Goal: Transaction & Acquisition: Register for event/course

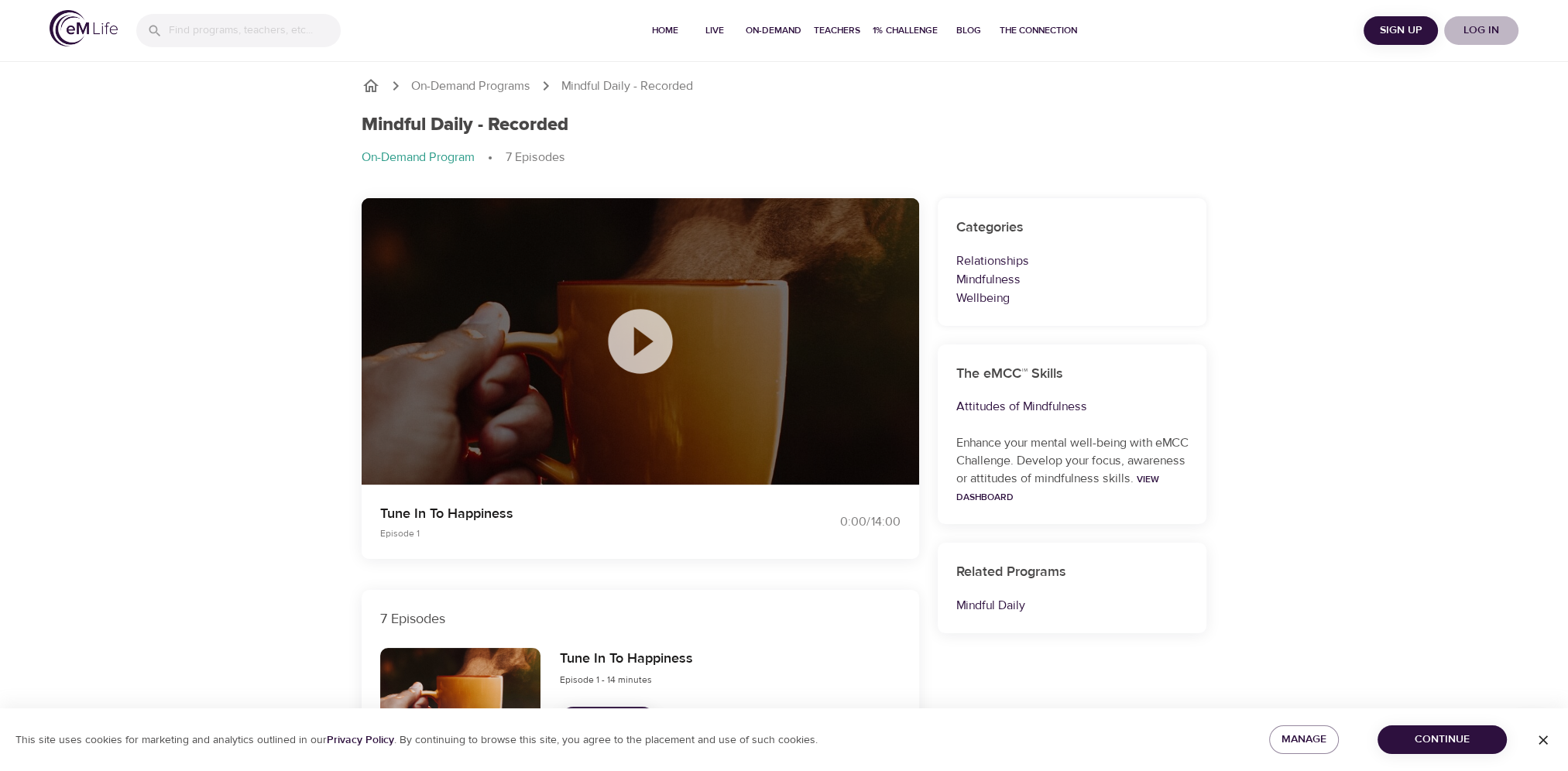
click at [1485, 30] on span "Log in" at bounding box center [1481, 30] width 62 height 19
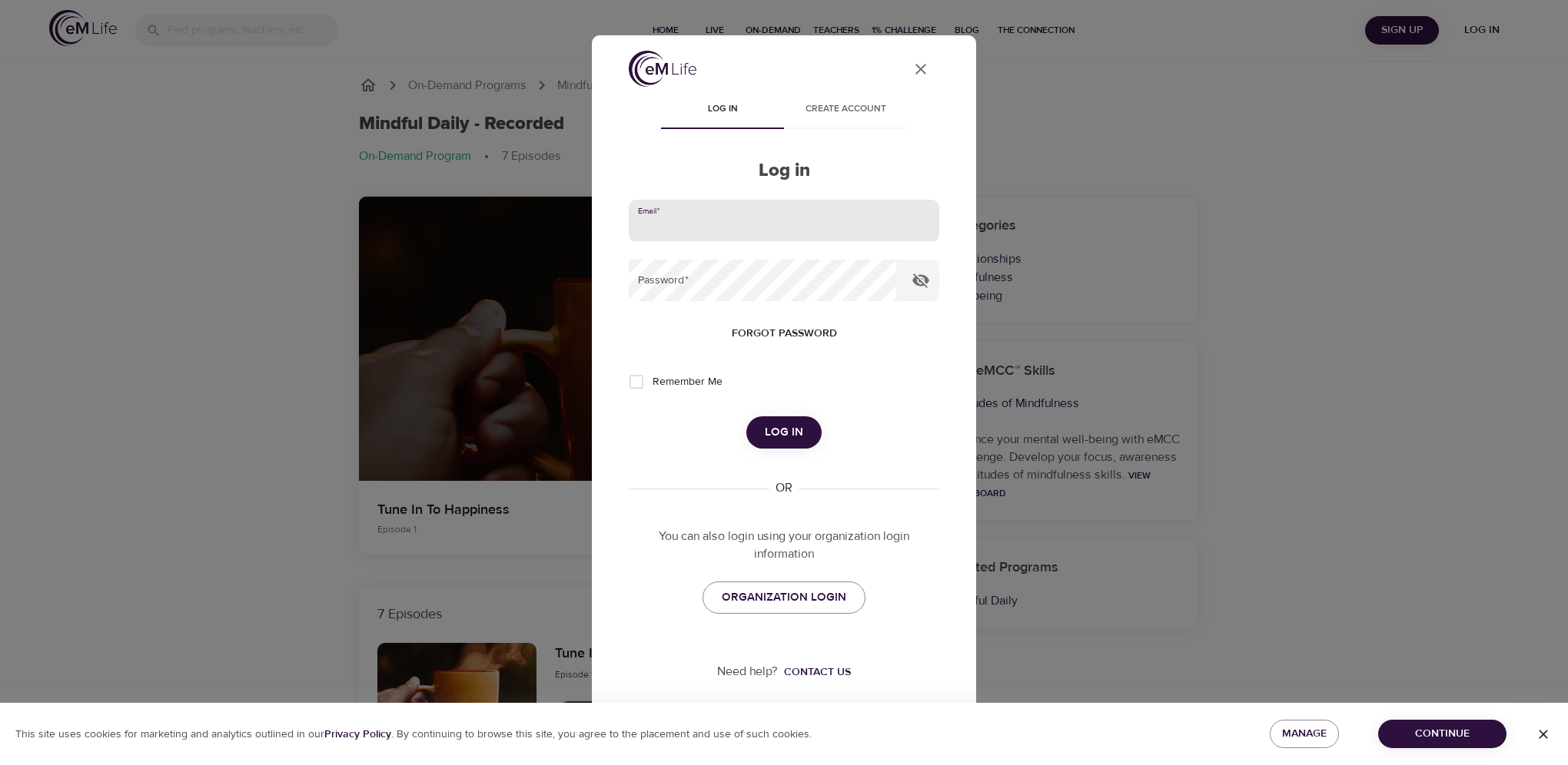
click at [698, 231] on input "email" at bounding box center [784, 220] width 310 height 41
type input "[PERSON_NAME][EMAIL_ADDRESS][PERSON_NAME][DOMAIN_NAME]"
click at [746, 416] on button "Log in" at bounding box center [784, 432] width 75 height 32
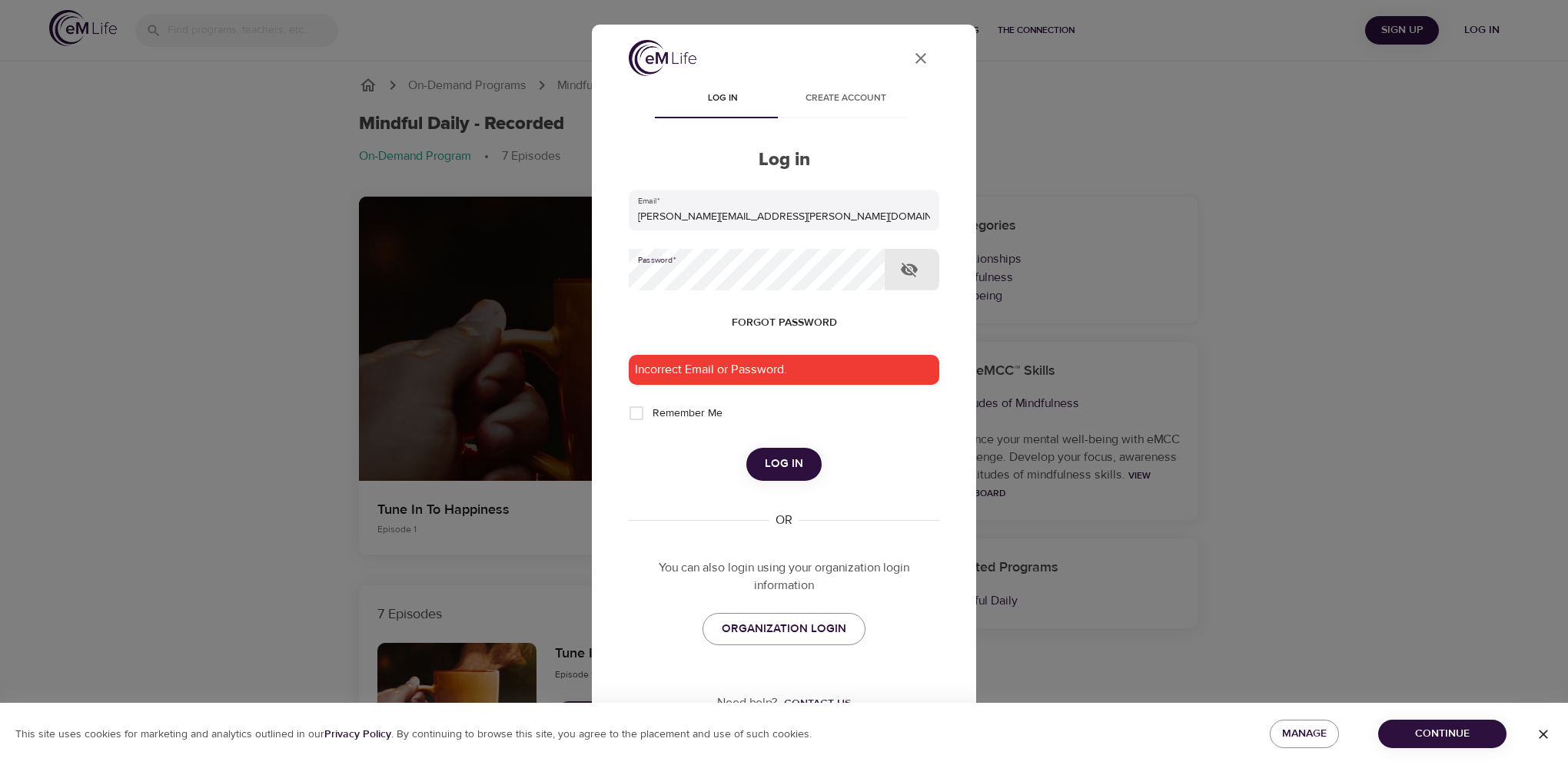
click at [547, 272] on div "User Profile Log in Create account Log in Email   * [PERSON_NAME][EMAIL_ADDRESS…" at bounding box center [784, 382] width 1568 height 765
click at [746, 448] on button "Log in" at bounding box center [784, 464] width 75 height 32
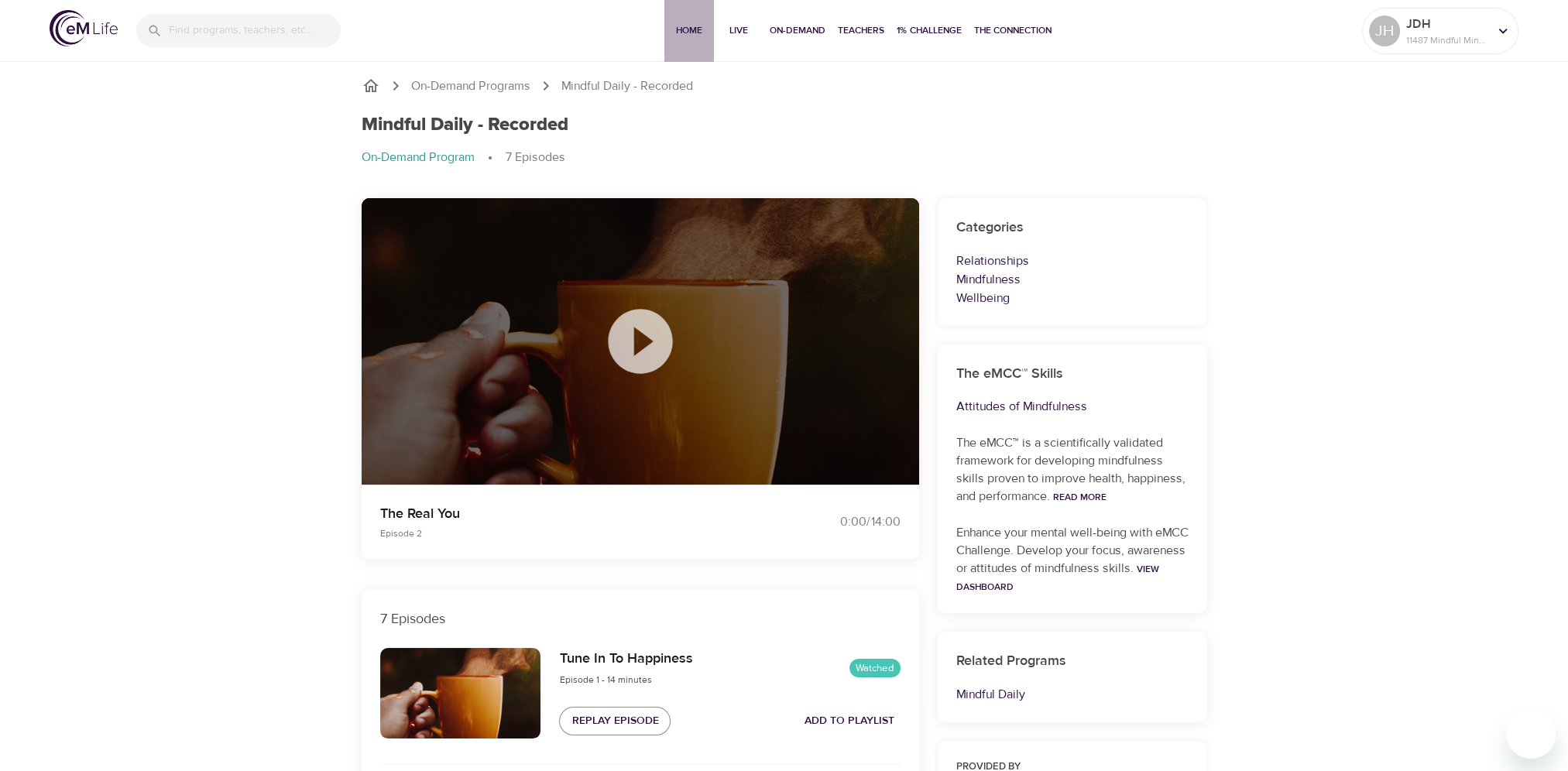
click at [694, 28] on span "Home" at bounding box center [689, 30] width 37 height 17
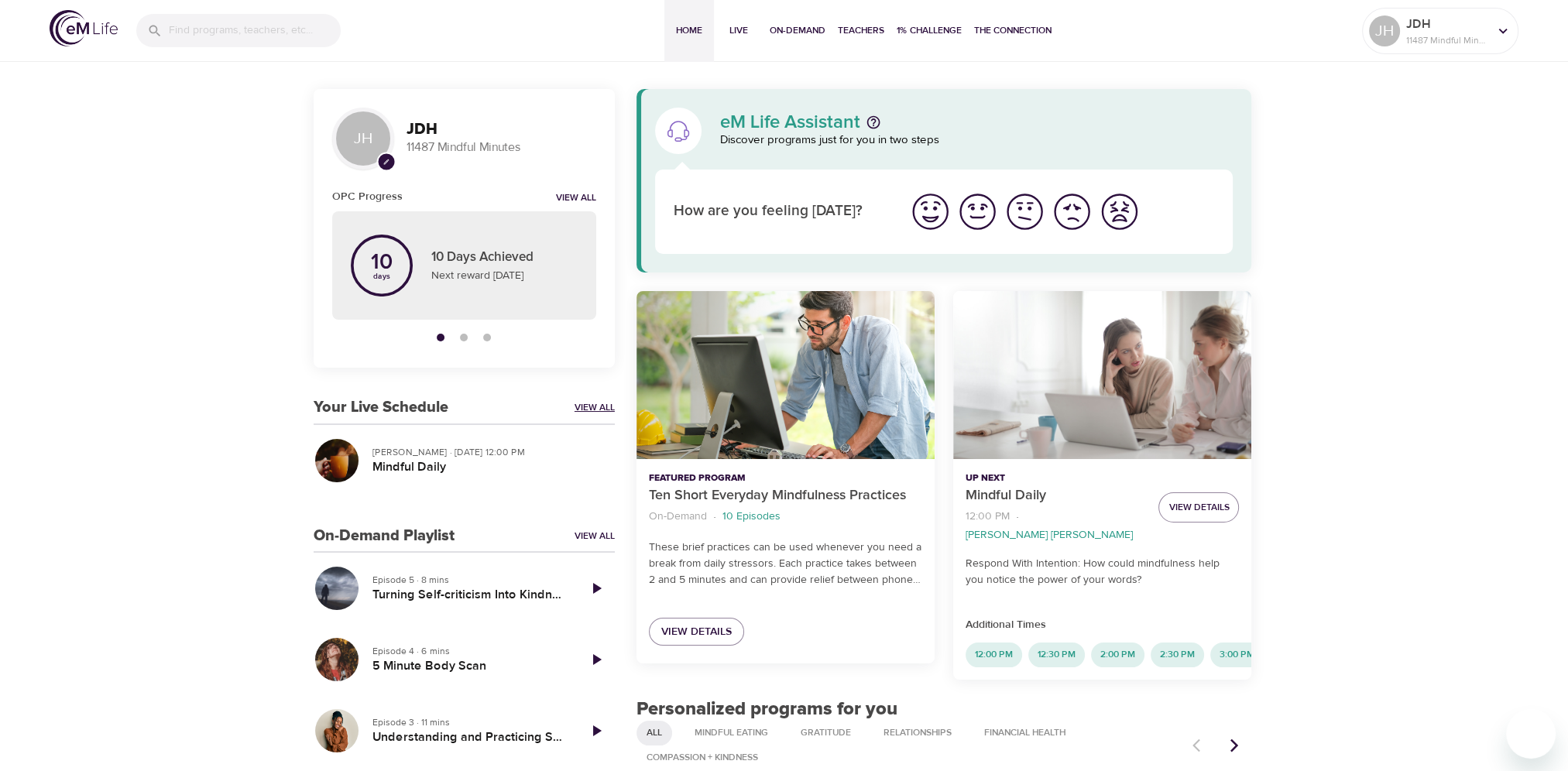
click at [592, 404] on link "View All" at bounding box center [595, 407] width 40 height 13
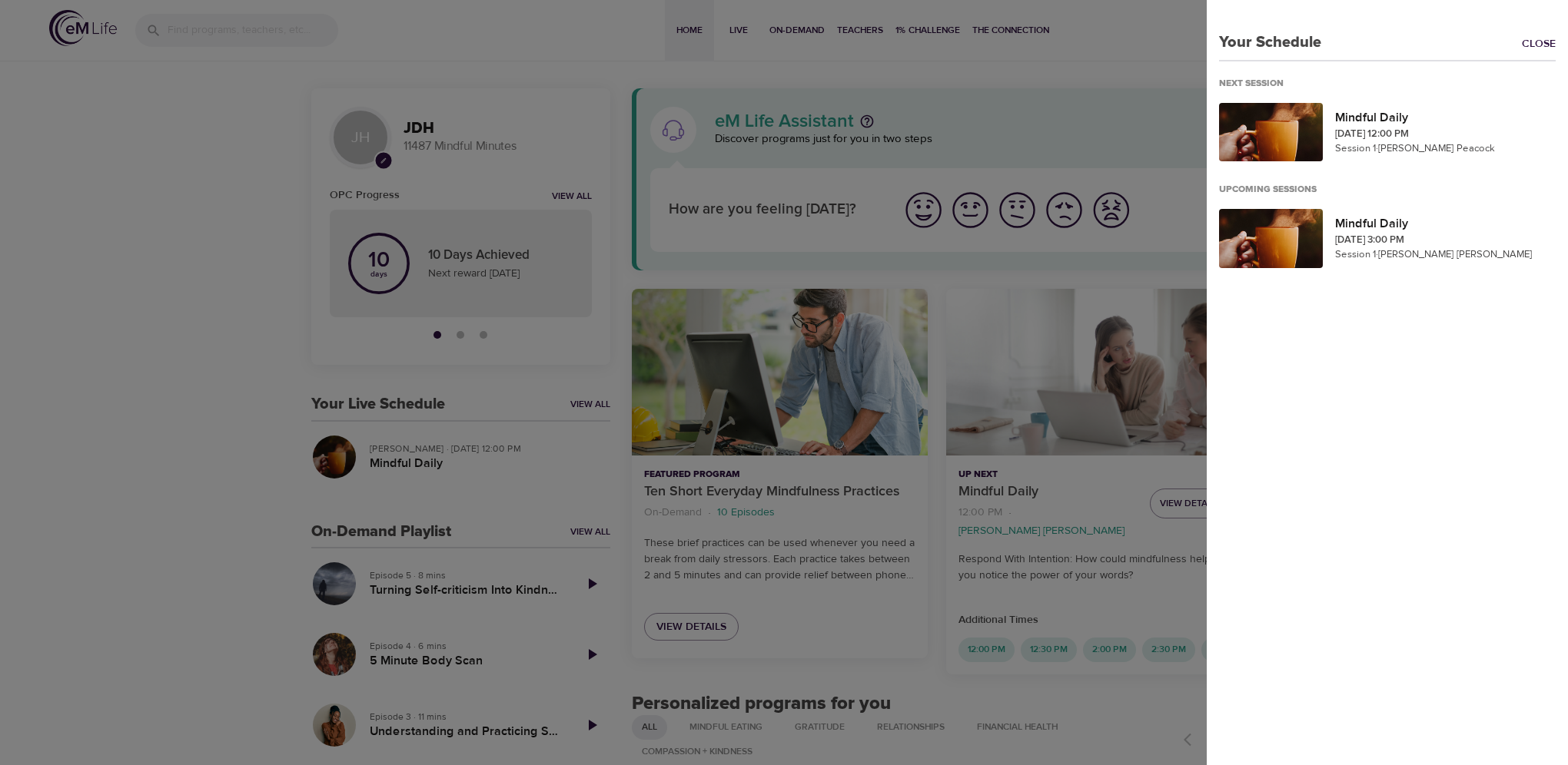
click at [1383, 371] on div "Your Schedule Close Next Session Mindful Daily [DATE] 12:00 PM Session 1 · [PER…" at bounding box center [1387, 382] width 361 height 765
click at [1521, 46] on link "Close" at bounding box center [1544, 45] width 46 height 17
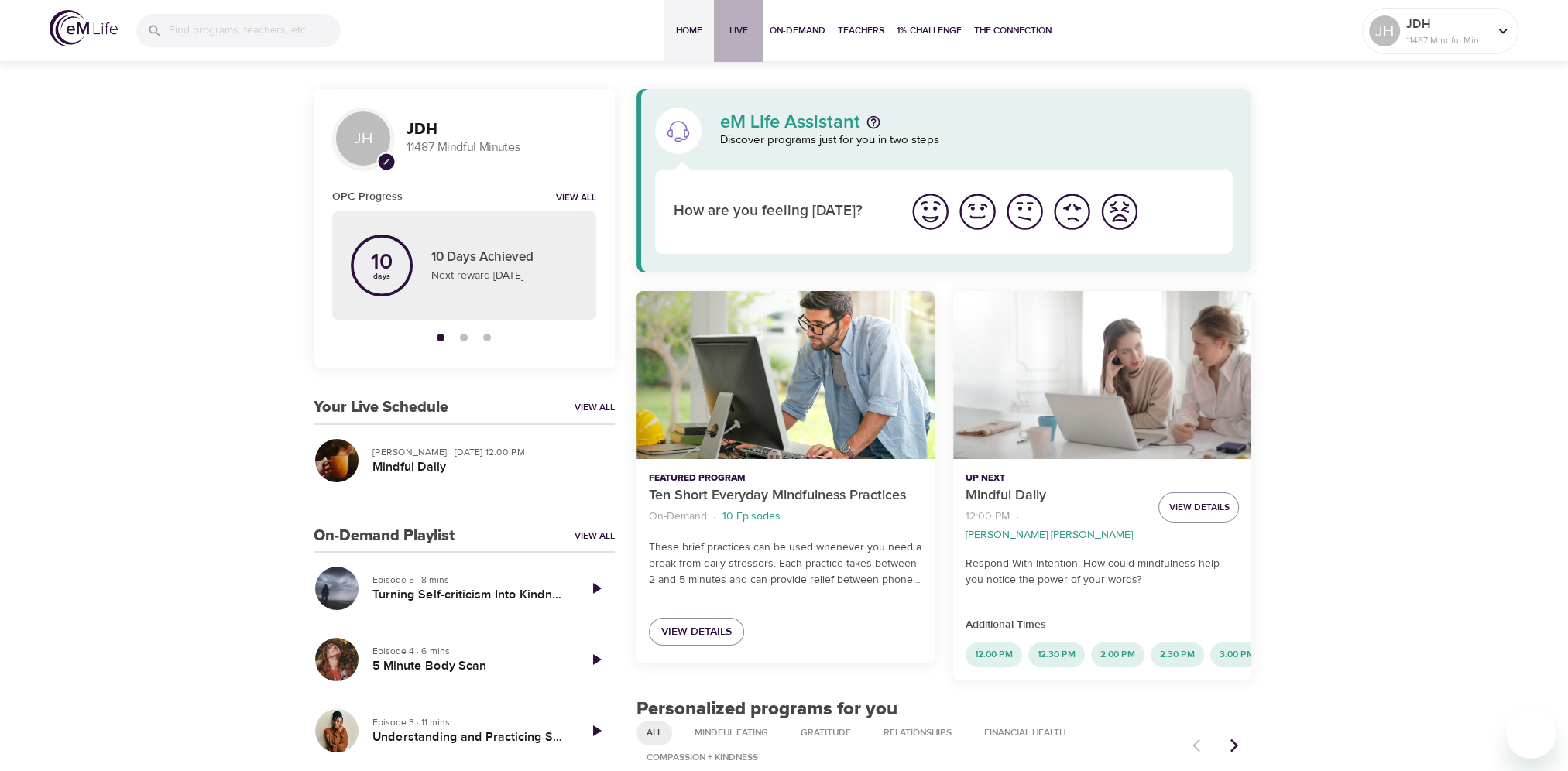
click at [734, 30] on span "Live" at bounding box center [738, 30] width 37 height 17
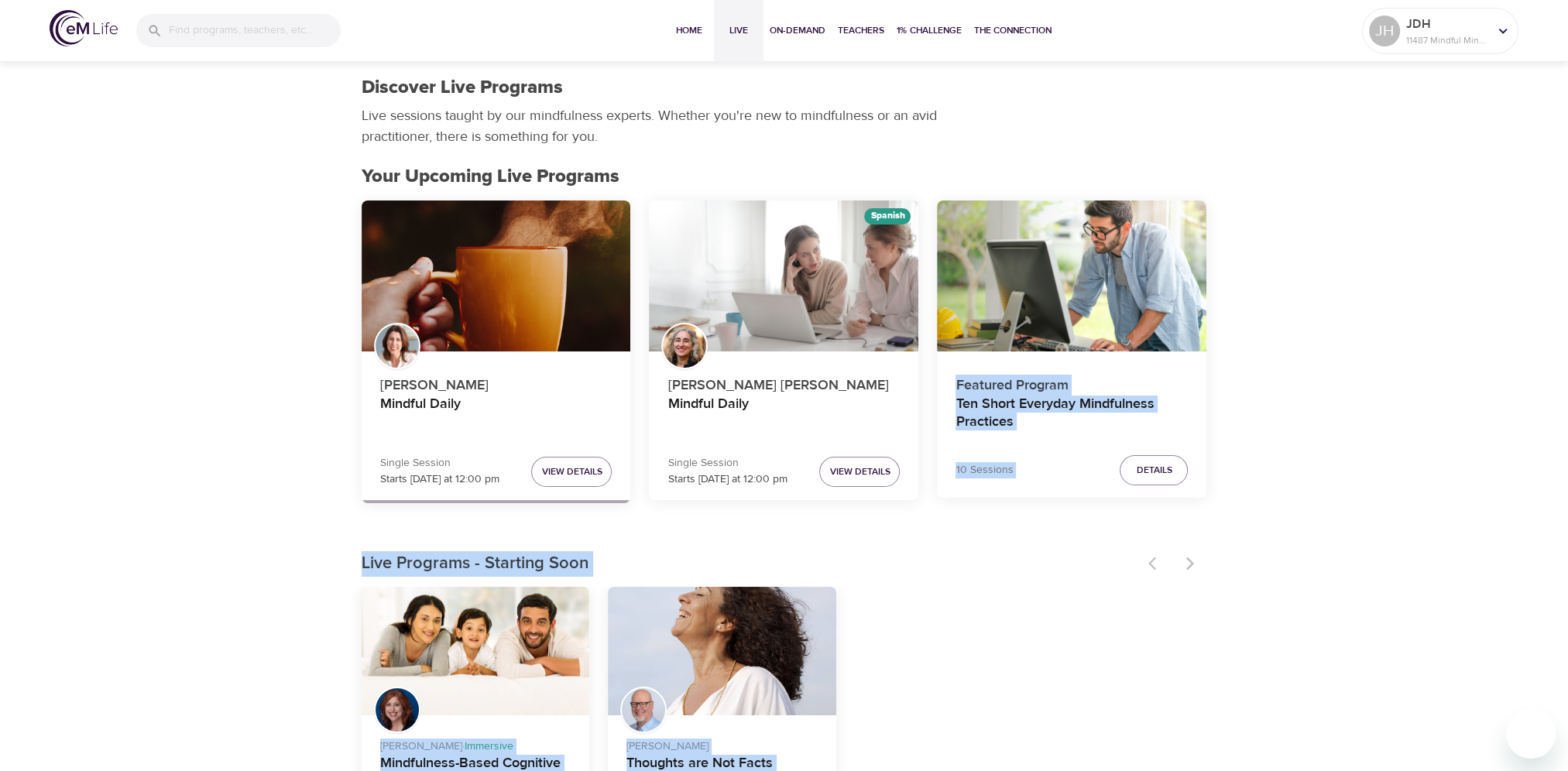
drag, startPoint x: 1566, startPoint y: 217, endPoint x: 1571, endPoint y: 286, distance: 69.2
click at [1061, 643] on div "[PERSON_NAME] · Immersive Mindfulness-Based Cognitive Training (MBCT) 17 Sessio…" at bounding box center [784, 728] width 845 height 285
click at [1136, 644] on div "[PERSON_NAME] · Immersive Mindfulness-Based Cognitive Training (MBCT) 17 Sessio…" at bounding box center [784, 728] width 845 height 285
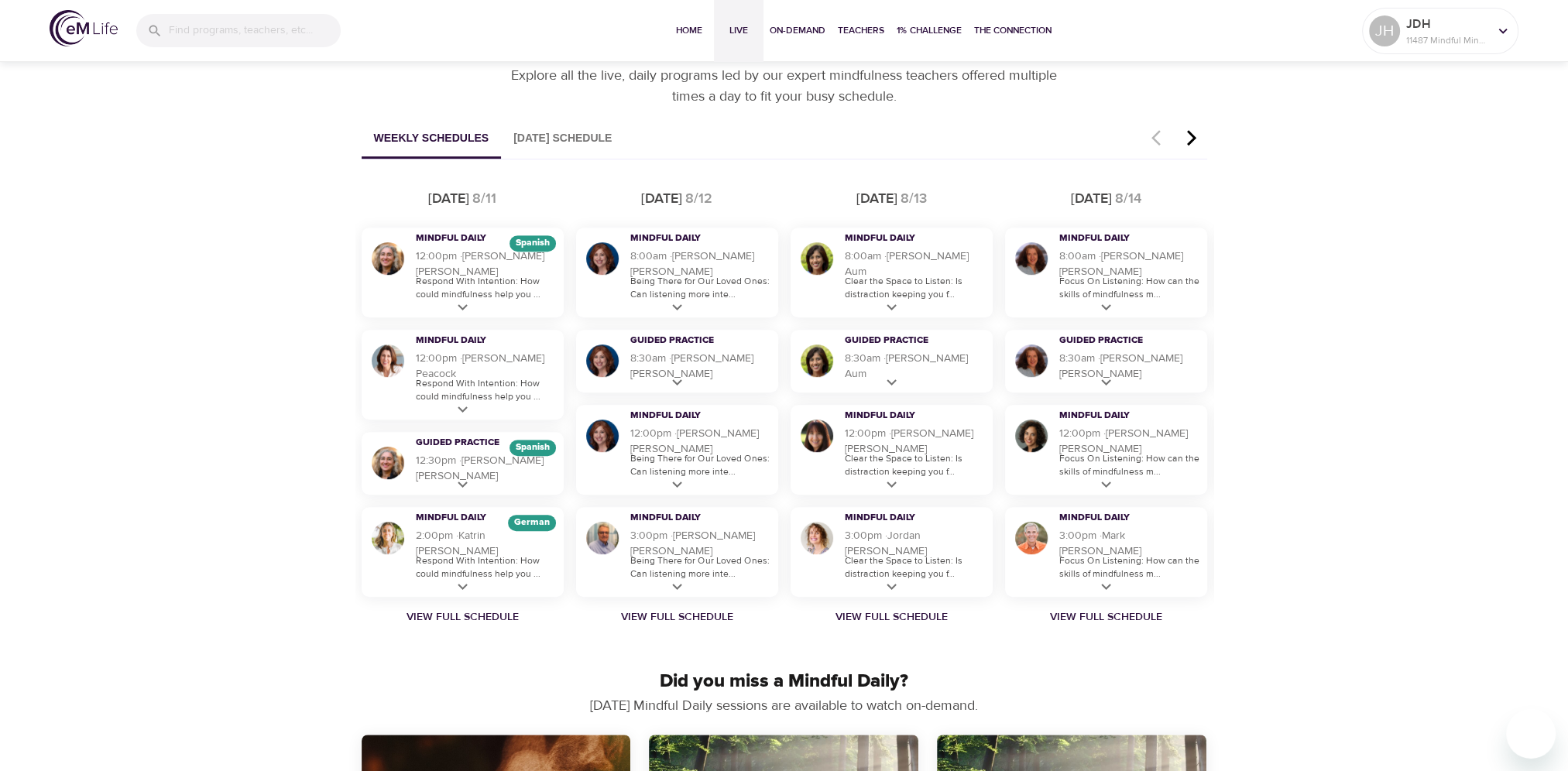
scroll to position [884, 0]
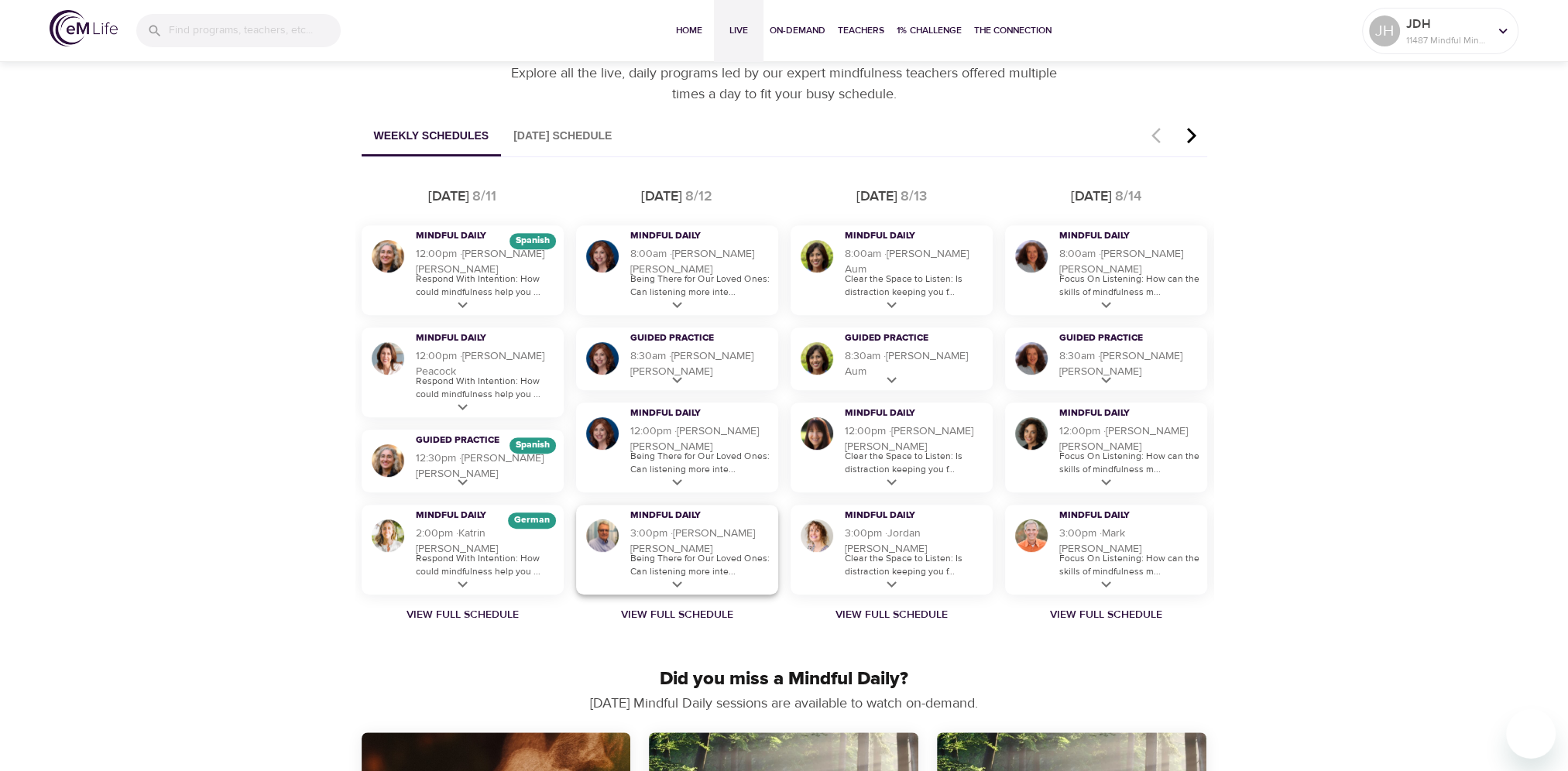
click at [691, 543] on h5 "3:00pm · 14 m · [PERSON_NAME]" at bounding box center [700, 541] width 140 height 31
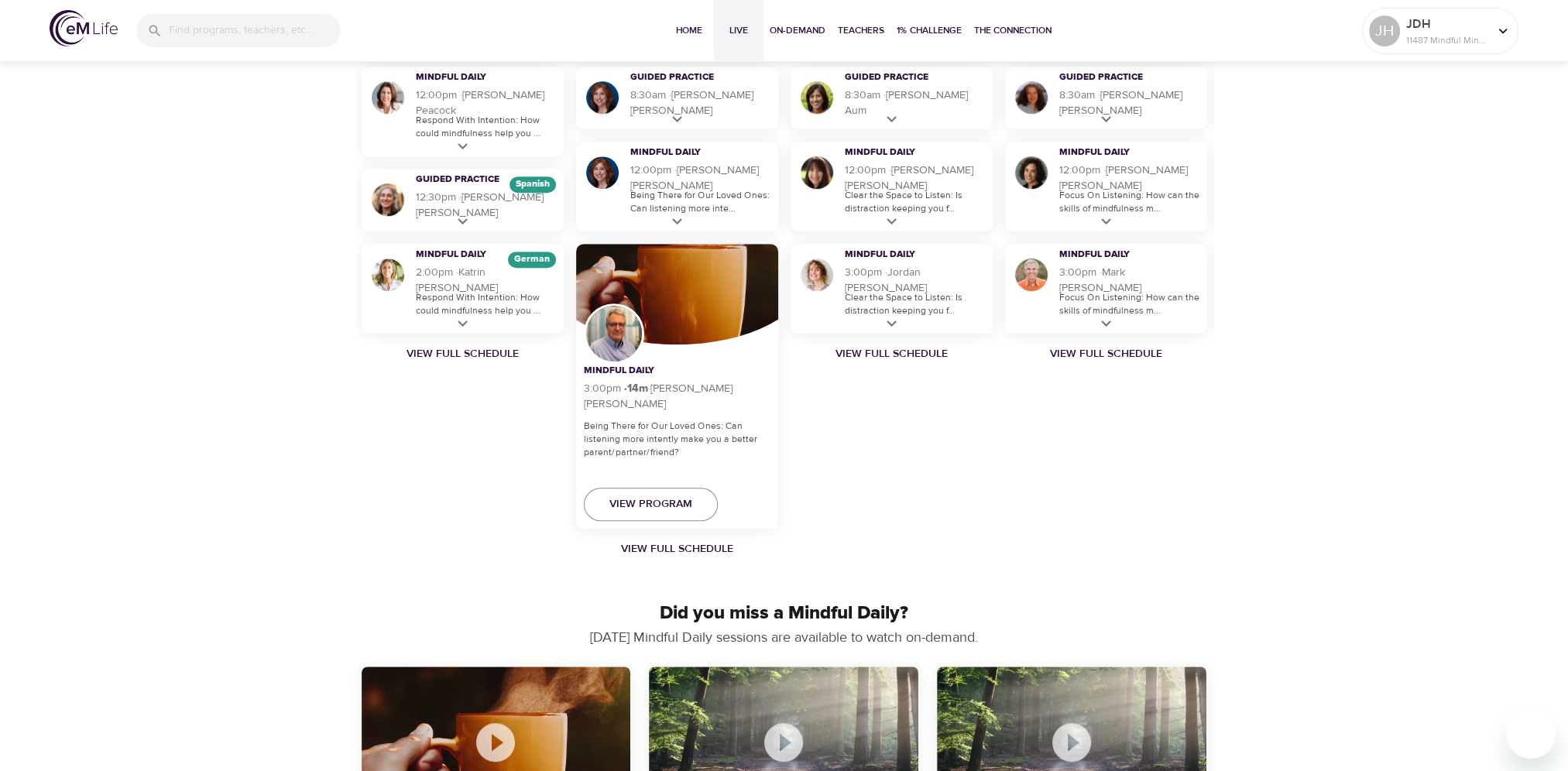
scroll to position [1147, 0]
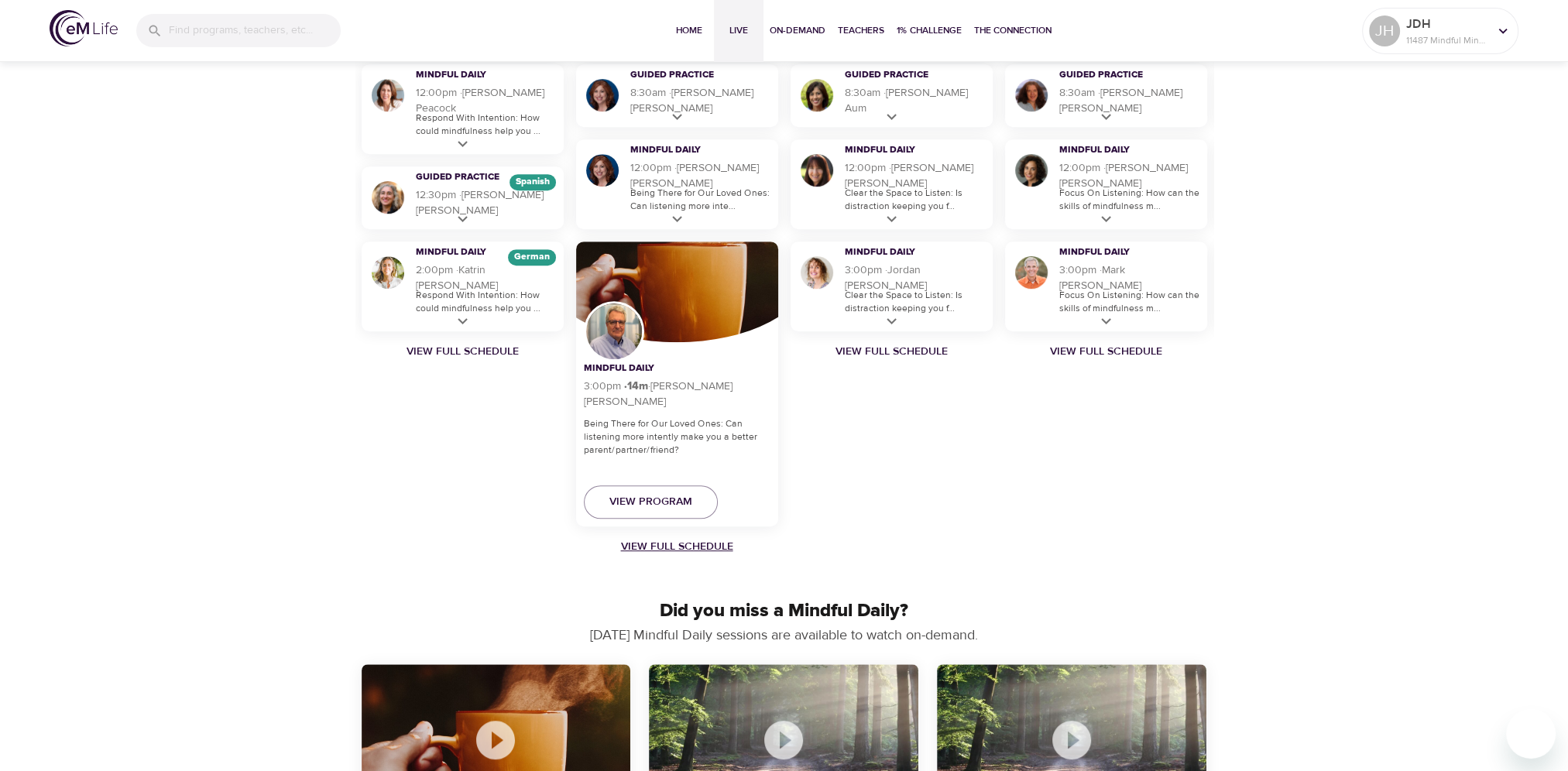
click at [660, 547] on link "View Full Schedule" at bounding box center [677, 546] width 214 height 16
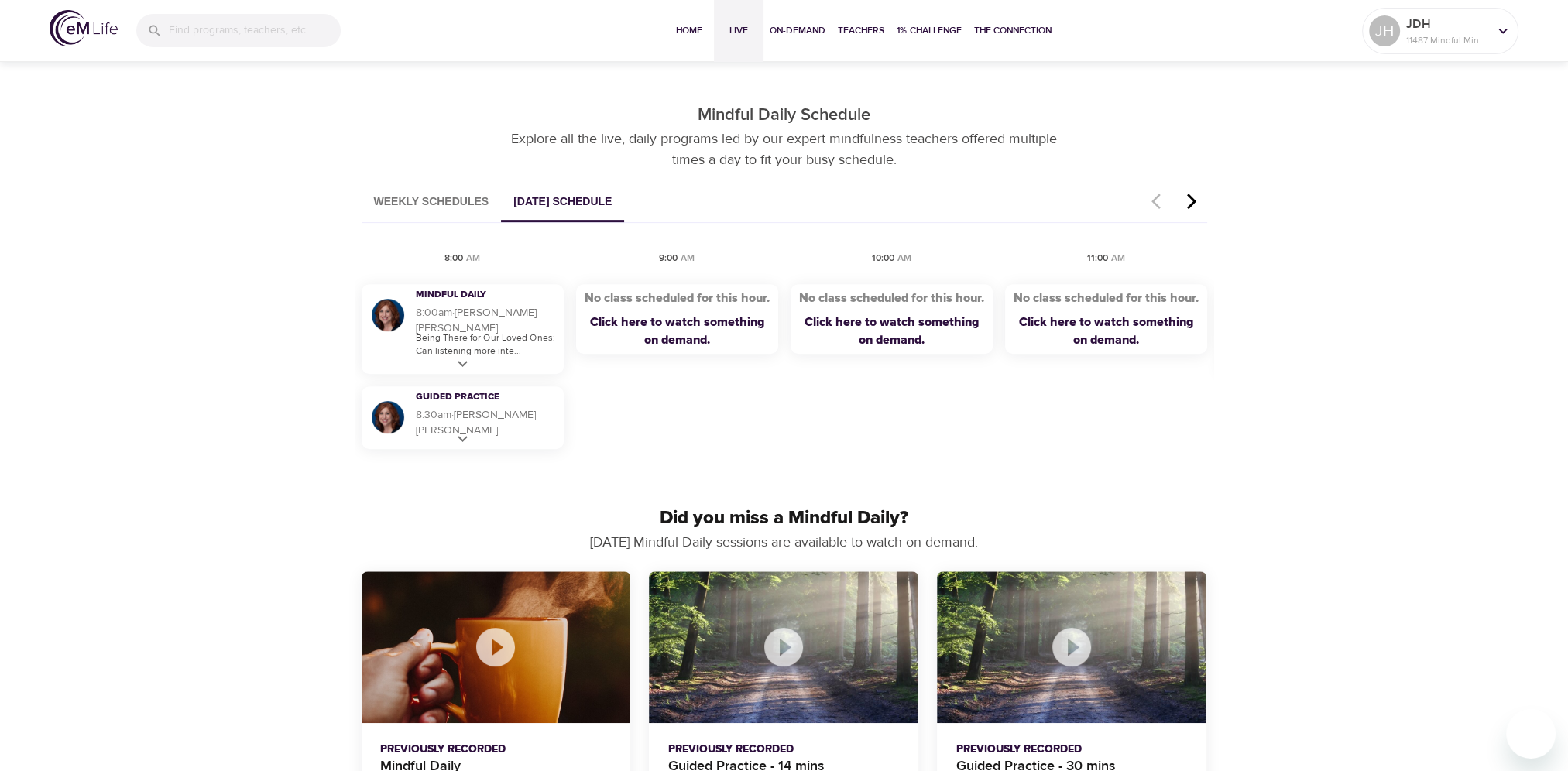
scroll to position [758, 0]
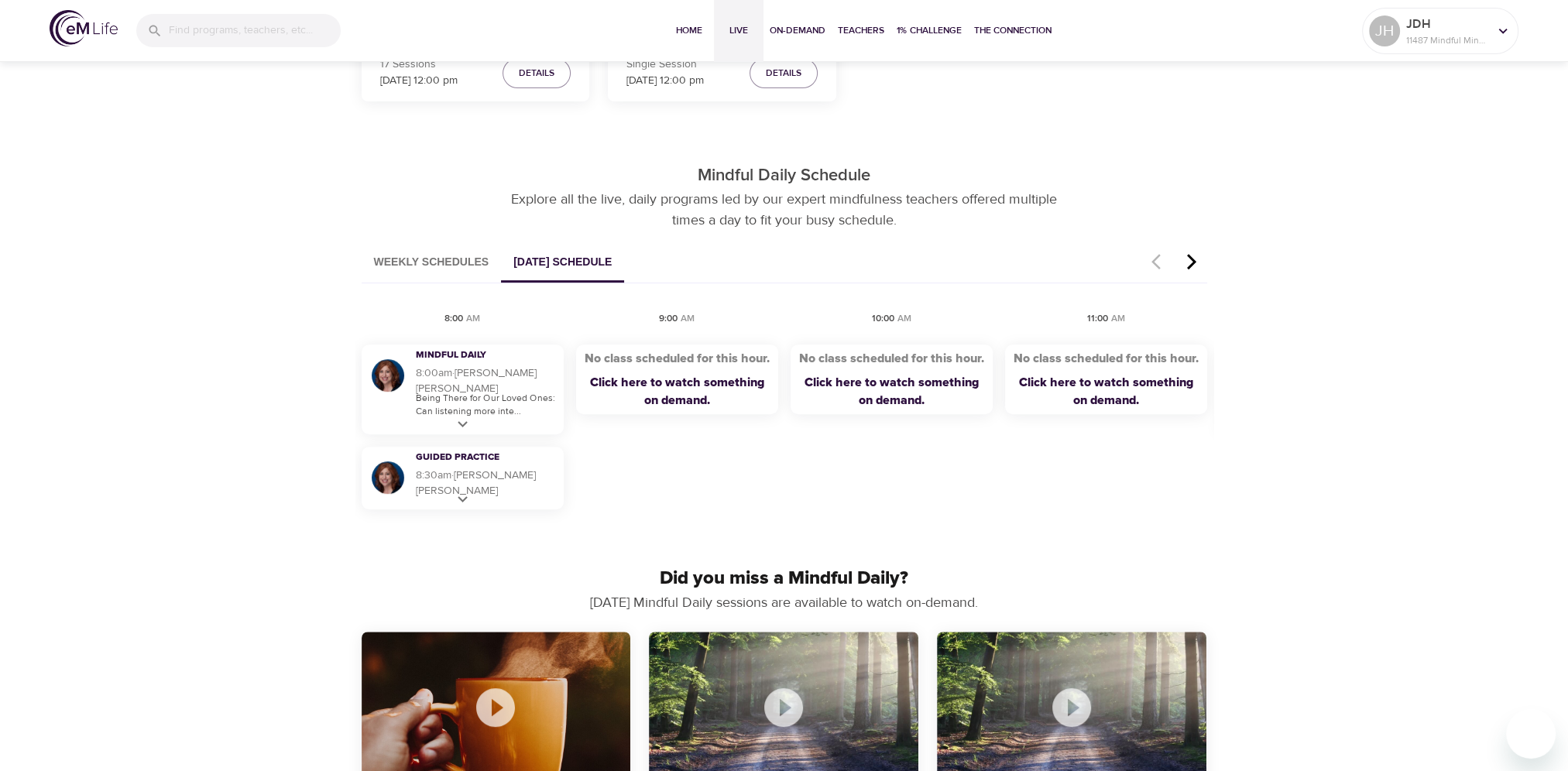
click at [1192, 256] on icon "button" at bounding box center [1192, 261] width 24 height 18
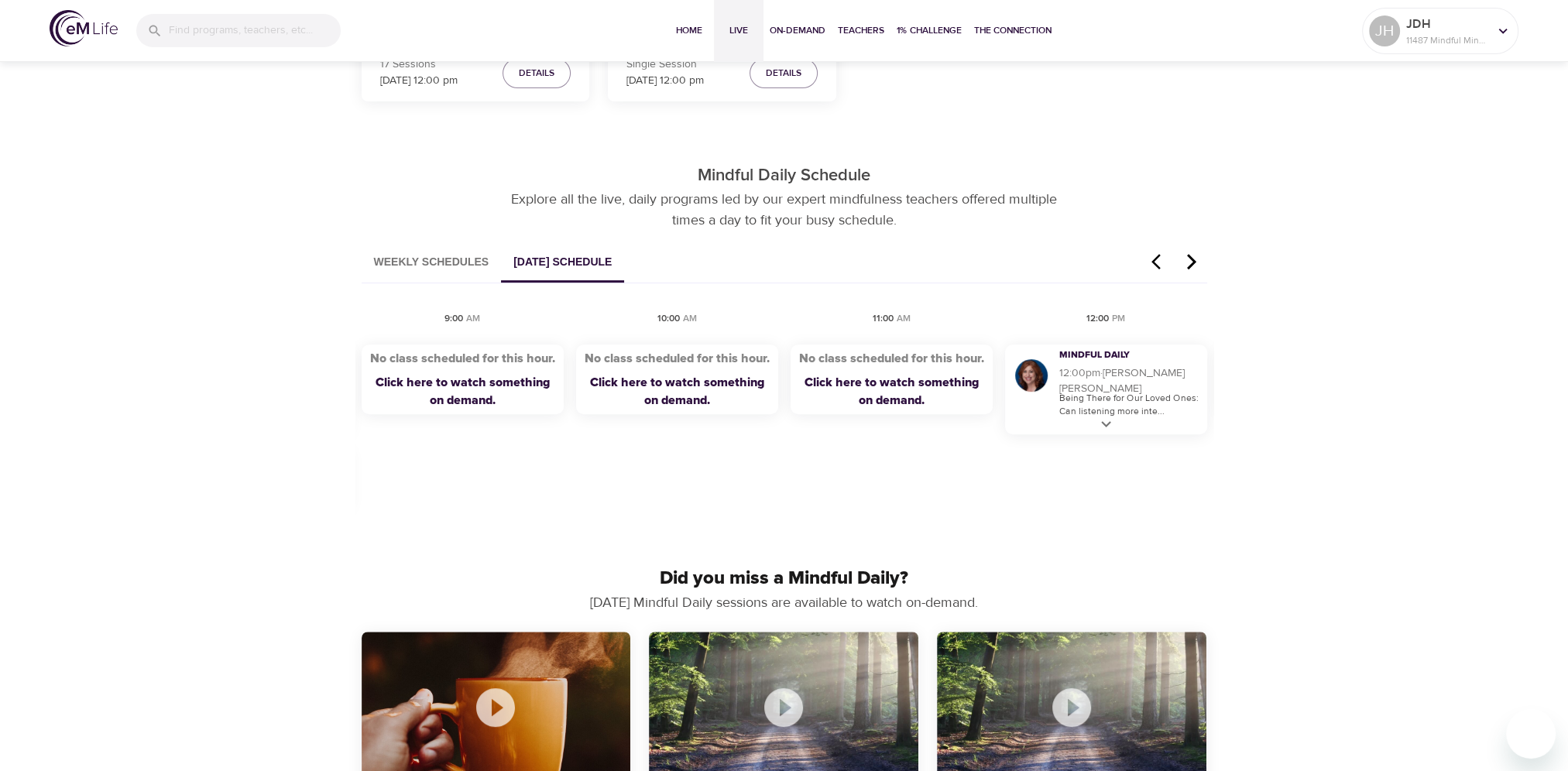
click at [1192, 256] on icon "button" at bounding box center [1192, 261] width 24 height 18
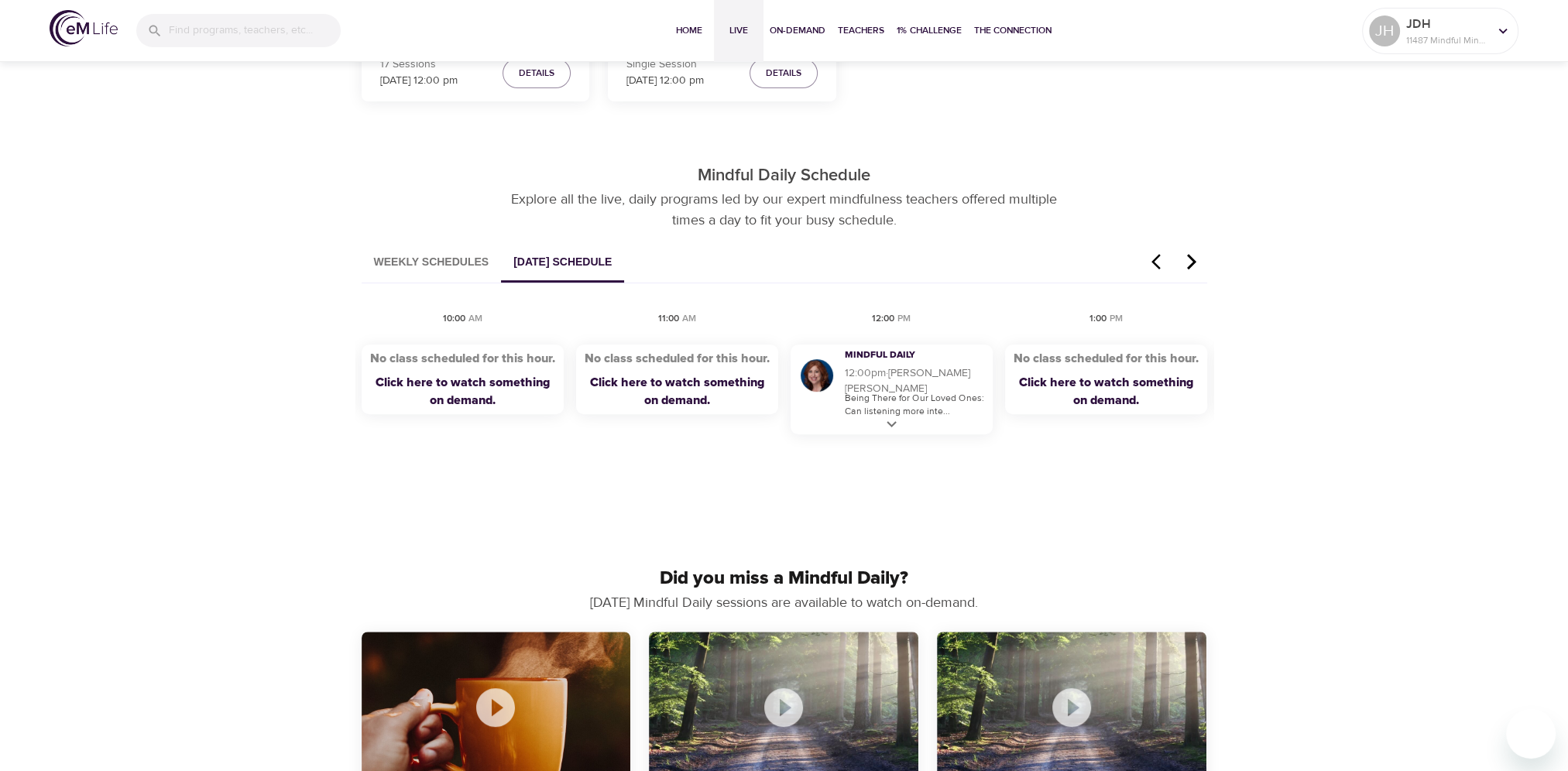
click at [1192, 256] on icon "button" at bounding box center [1192, 261] width 24 height 18
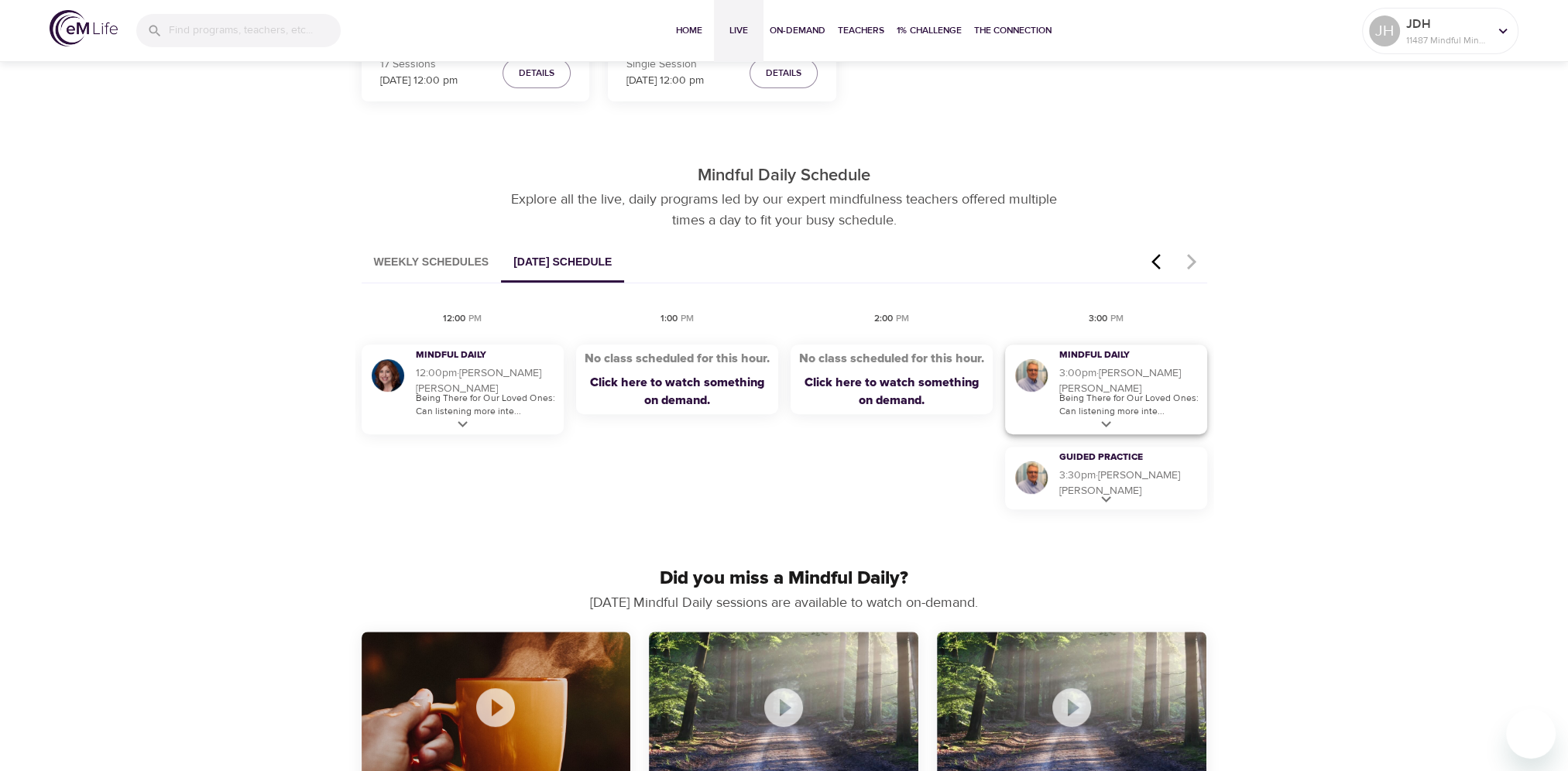
click at [1112, 379] on h5 "3:00pm · [PERSON_NAME]" at bounding box center [1129, 381] width 140 height 31
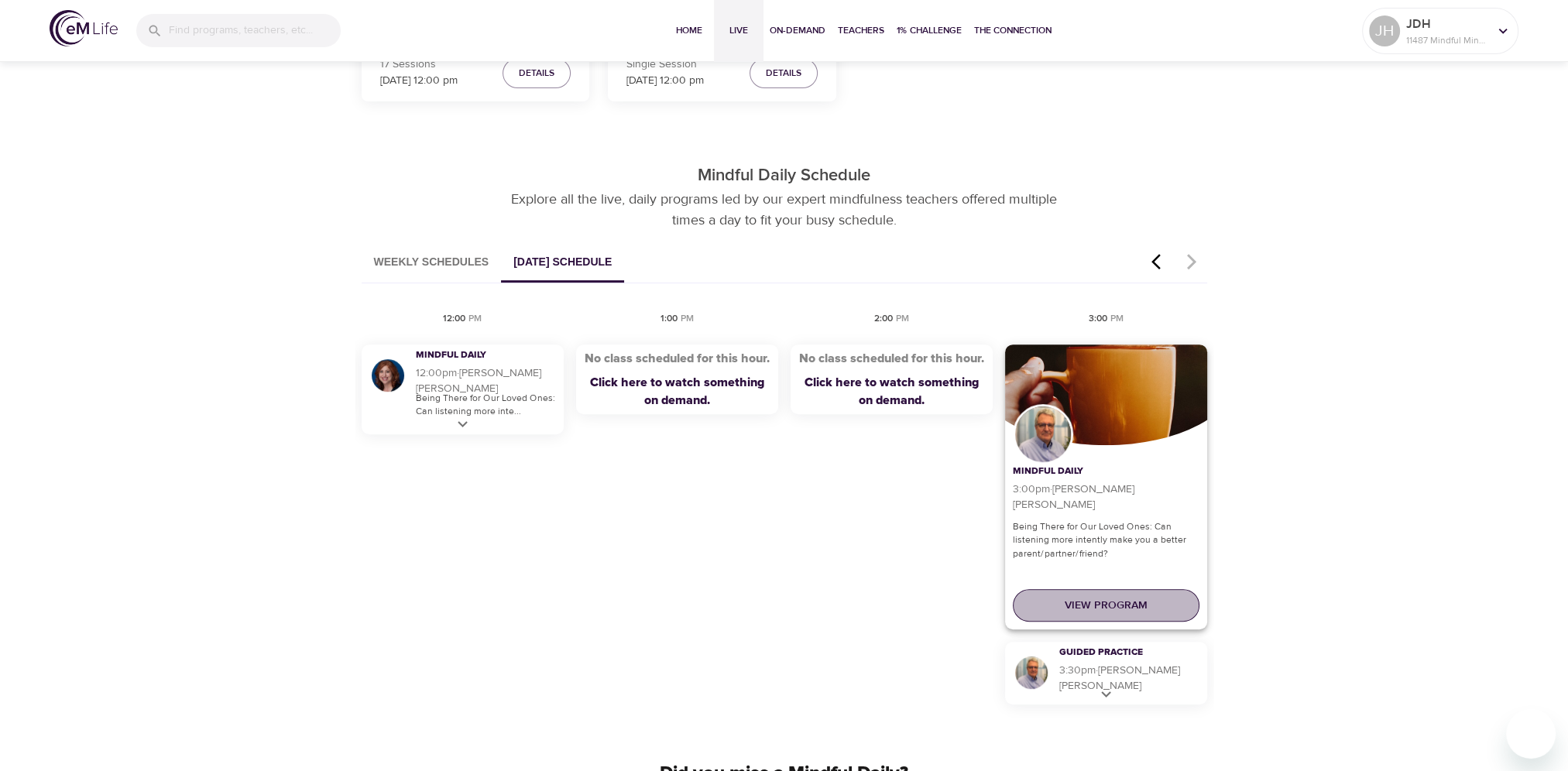
click at [1100, 607] on span "View Program" at bounding box center [1106, 606] width 83 height 19
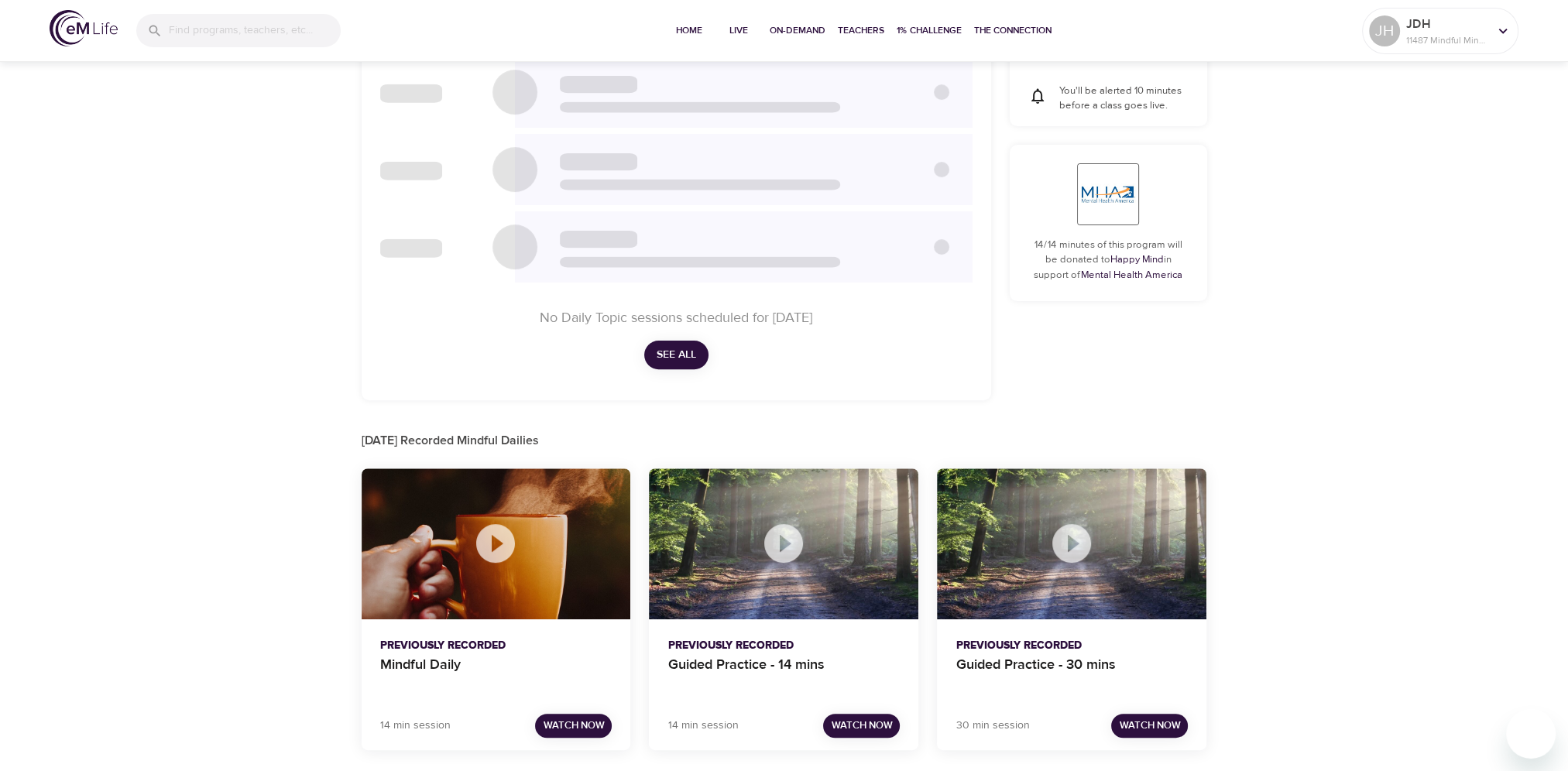
checkbox input "true"
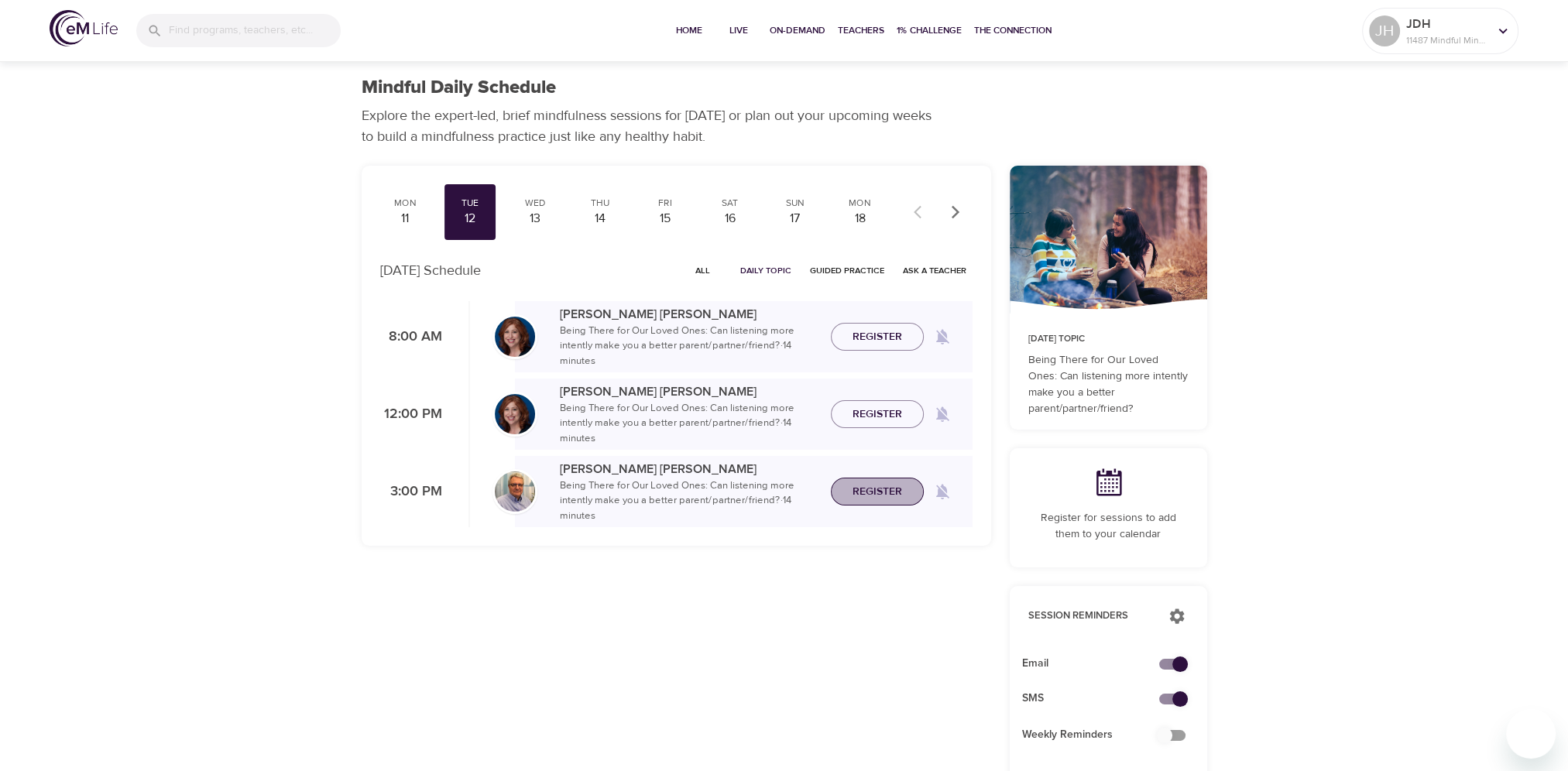
click at [883, 493] on span "Register" at bounding box center [877, 492] width 50 height 19
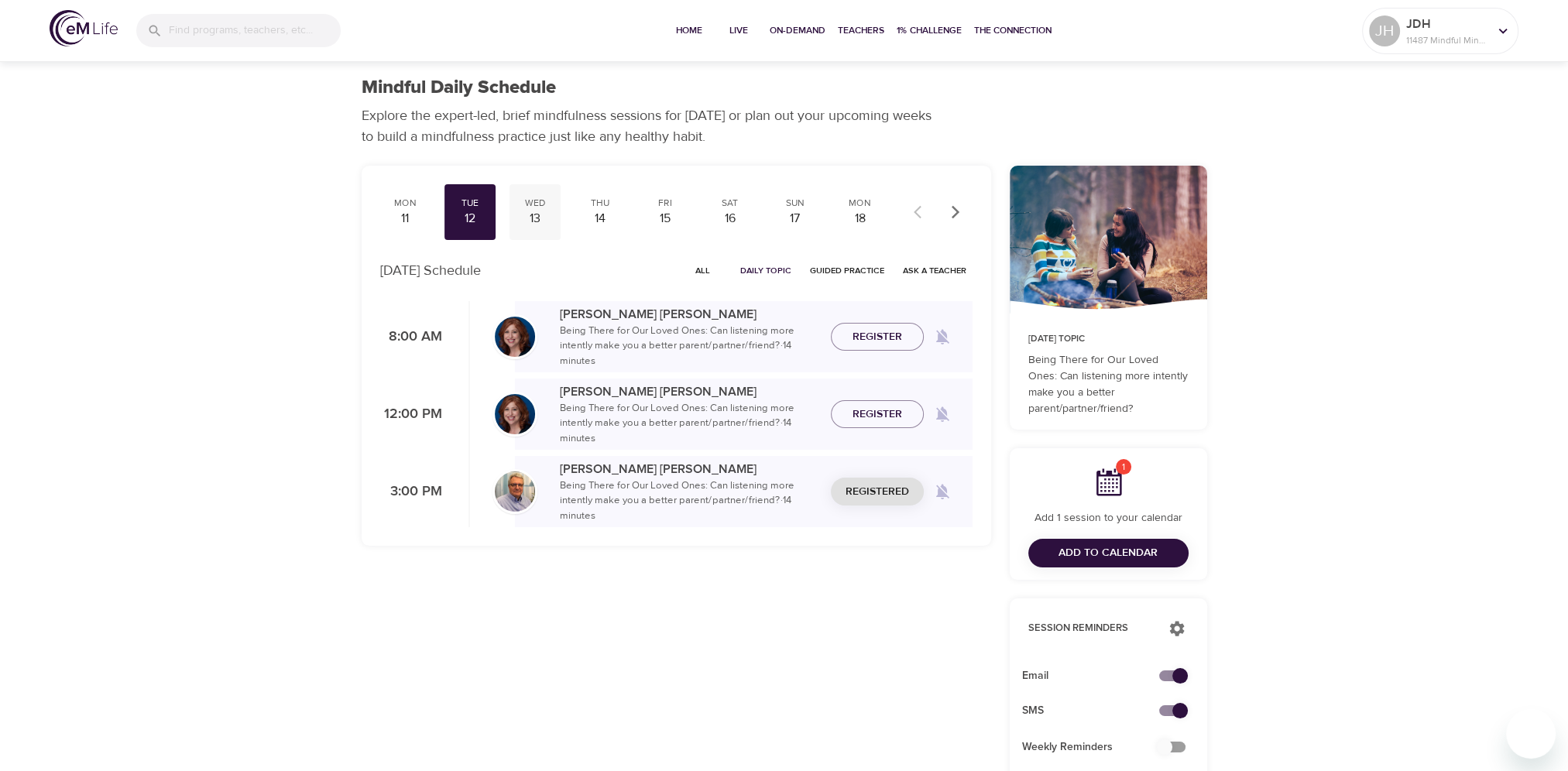
click at [535, 207] on div "Wed" at bounding box center [535, 203] width 38 height 13
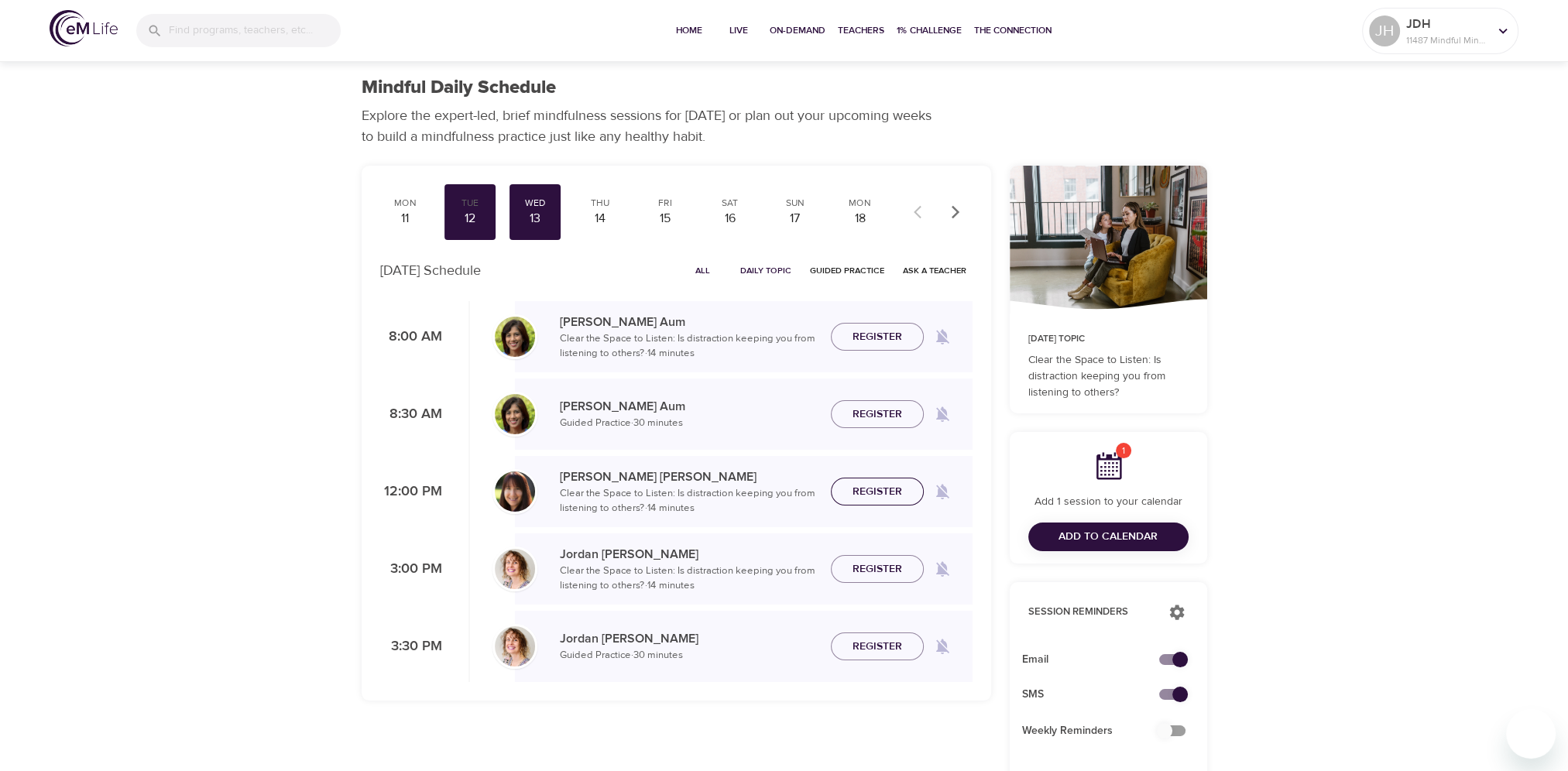
click at [865, 487] on span "Register" at bounding box center [877, 492] width 50 height 19
click at [865, 487] on div "Register" at bounding box center [877, 492] width 93 height 29
drag, startPoint x: 865, startPoint y: 487, endPoint x: 875, endPoint y: 567, distance: 80.6
click at [875, 567] on span "Register" at bounding box center [877, 569] width 50 height 19
click at [603, 206] on div "Thu" at bounding box center [600, 203] width 38 height 13
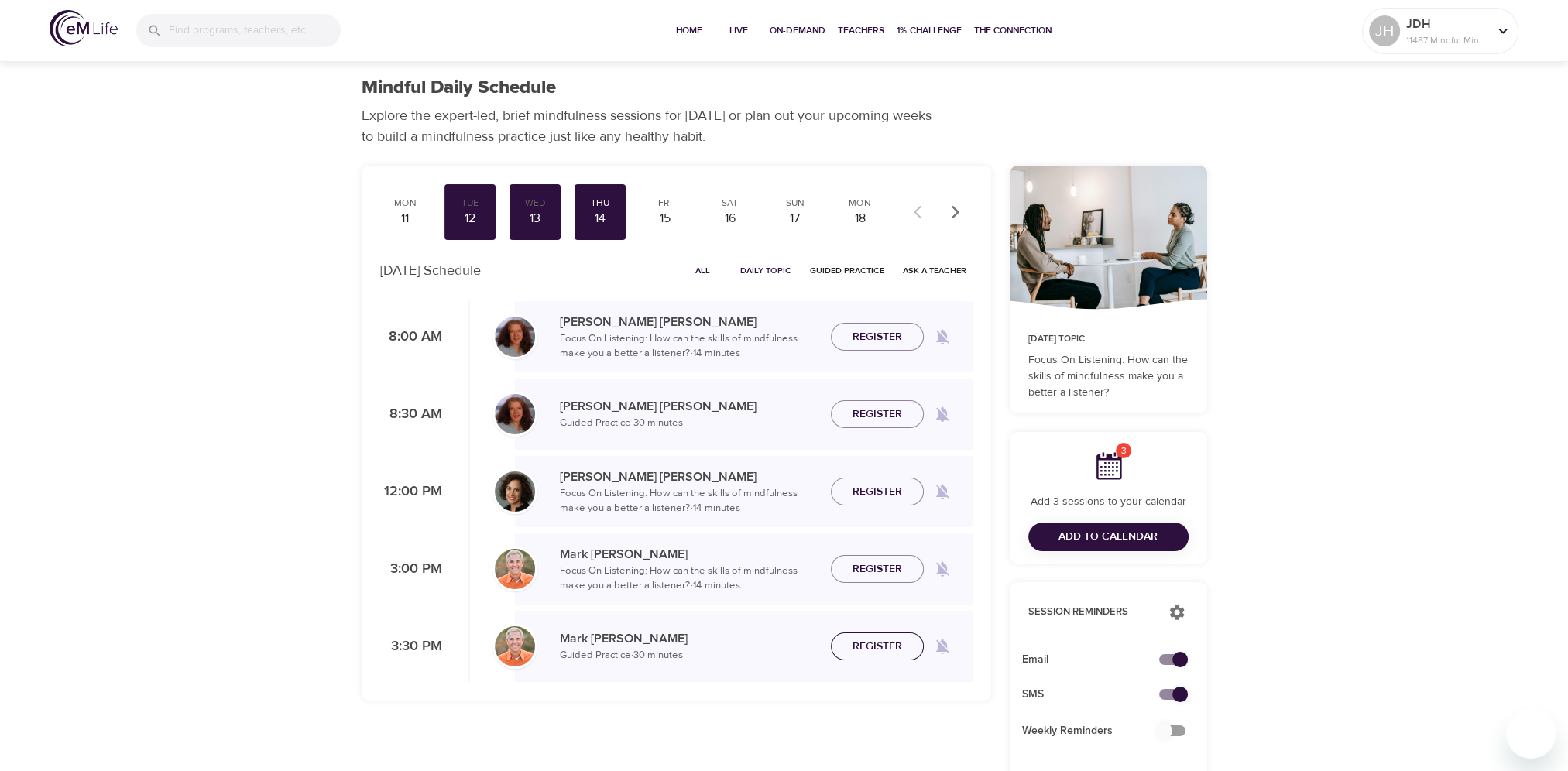
click at [886, 647] on span "Register" at bounding box center [877, 647] width 50 height 19
click at [886, 647] on span "Unregister" at bounding box center [877, 647] width 65 height 19
click at [865, 571] on span "Register" at bounding box center [877, 569] width 50 height 19
click at [865, 571] on div "Register" at bounding box center [877, 569] width 93 height 29
click at [663, 201] on div "Fri" at bounding box center [665, 203] width 38 height 13
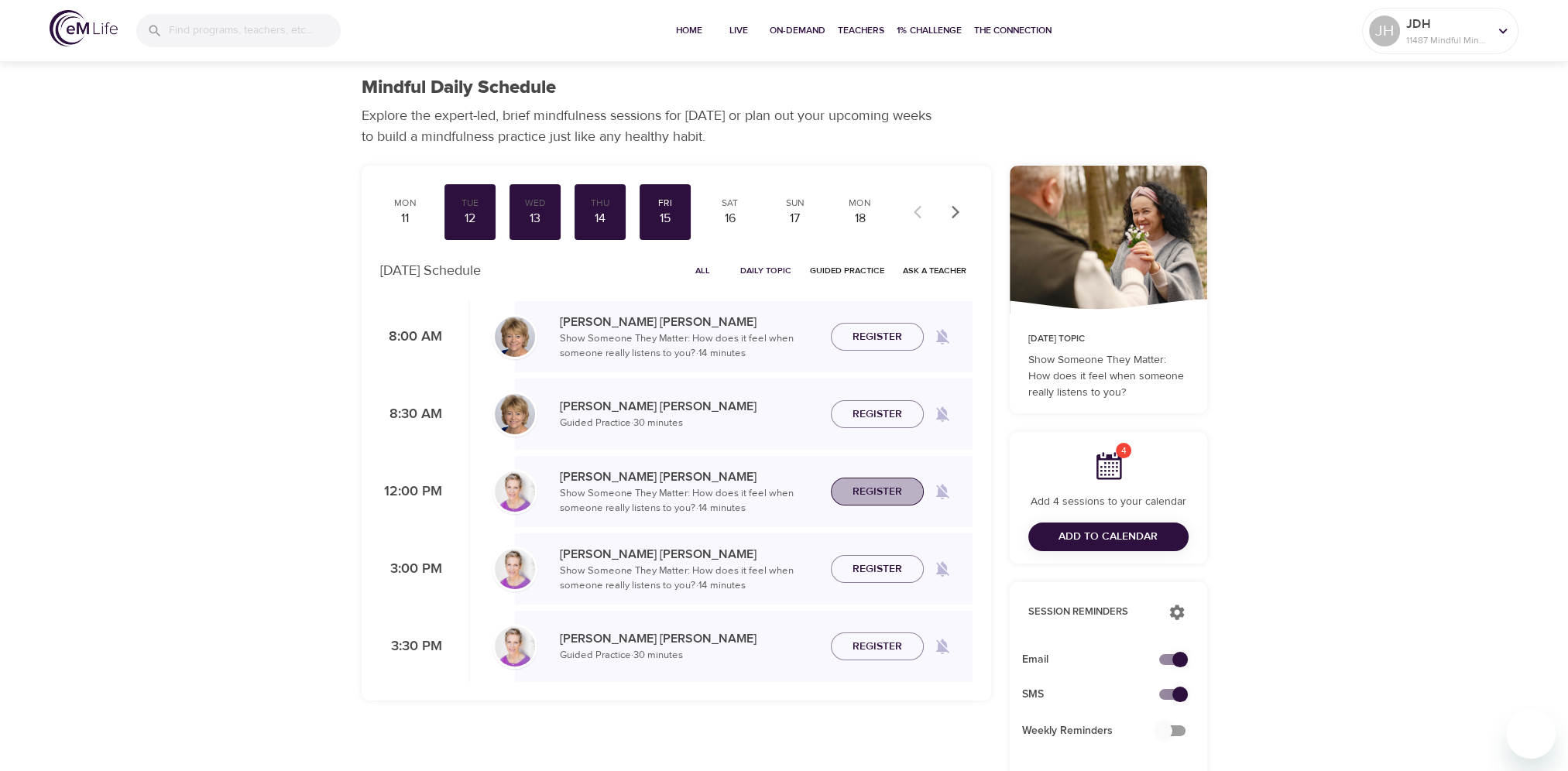
click at [886, 494] on span "Register" at bounding box center [877, 492] width 50 height 19
click at [723, 204] on div "Sat" at bounding box center [730, 203] width 38 height 13
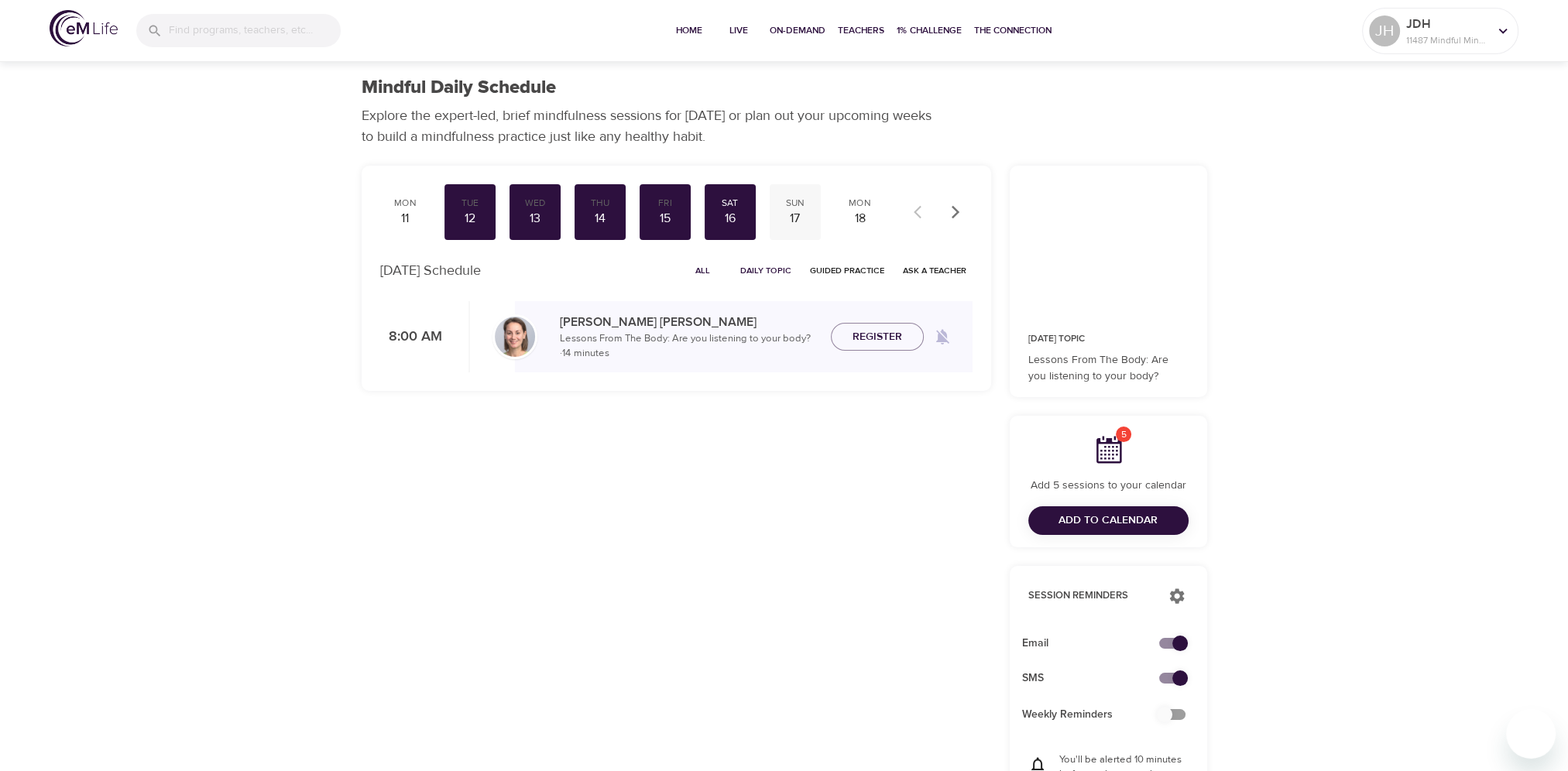
click at [791, 206] on div "Sun" at bounding box center [795, 203] width 38 height 13
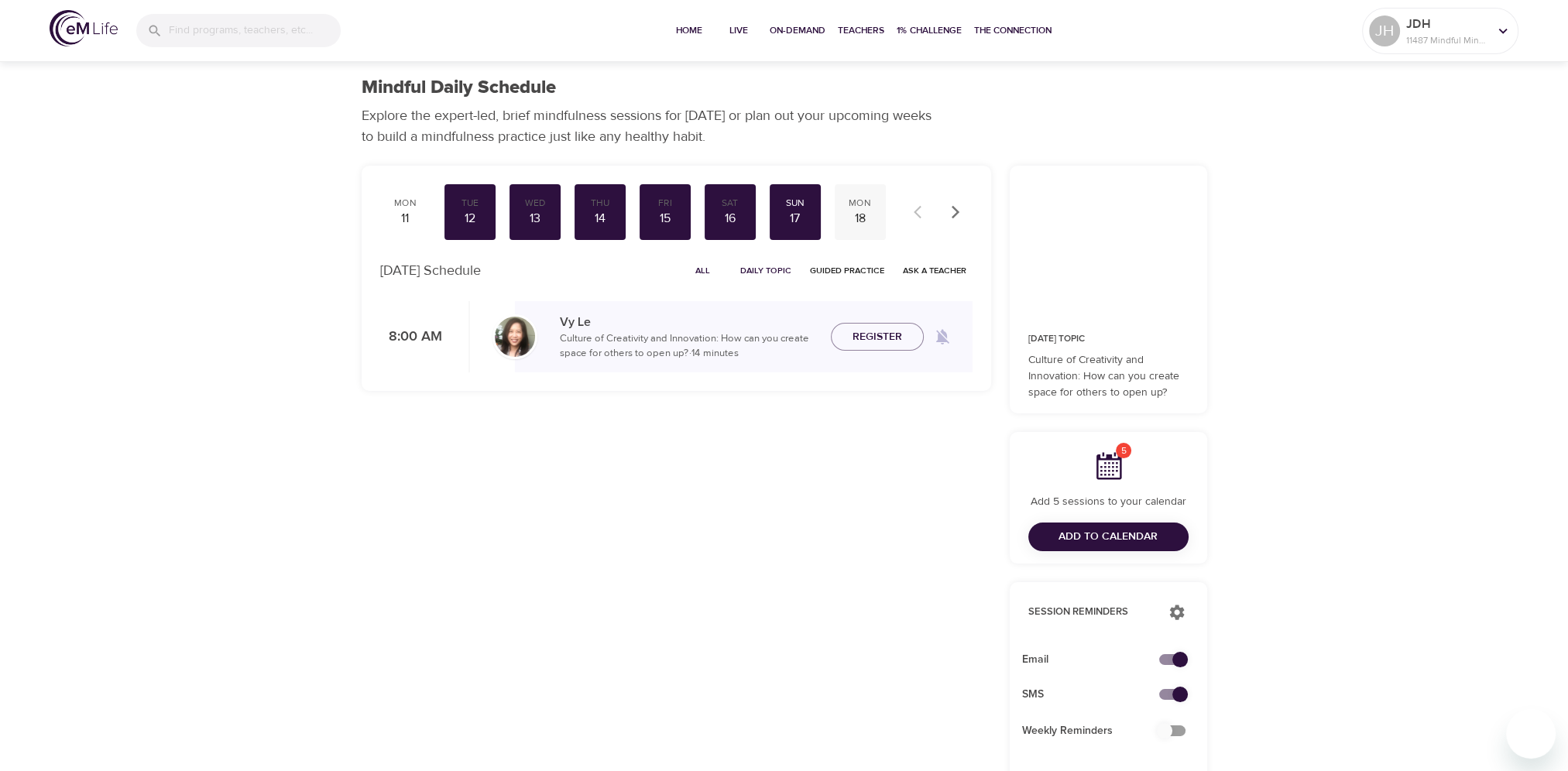
click at [861, 207] on div "Mon" at bounding box center [860, 203] width 38 height 13
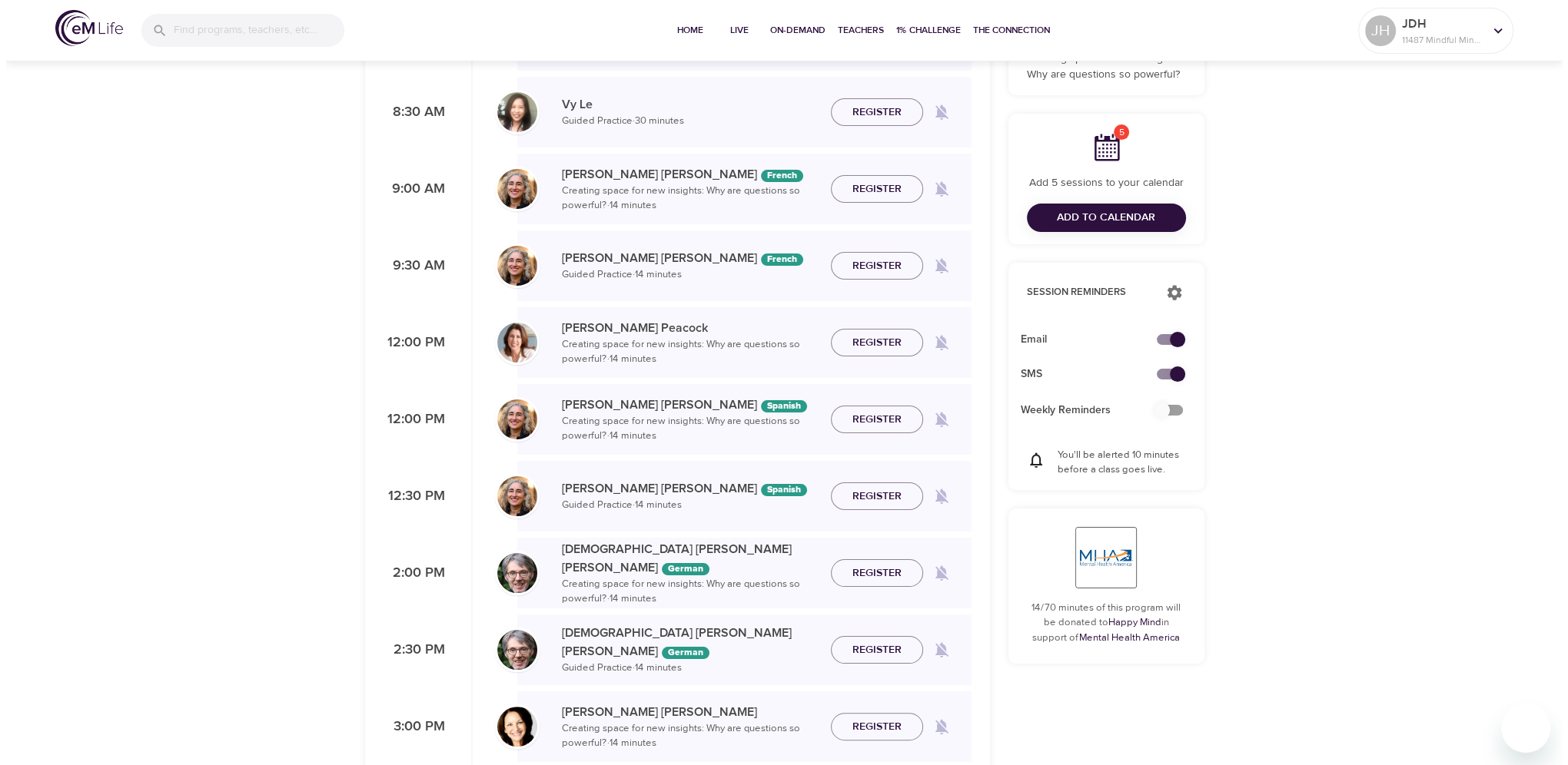
scroll to position [307, 0]
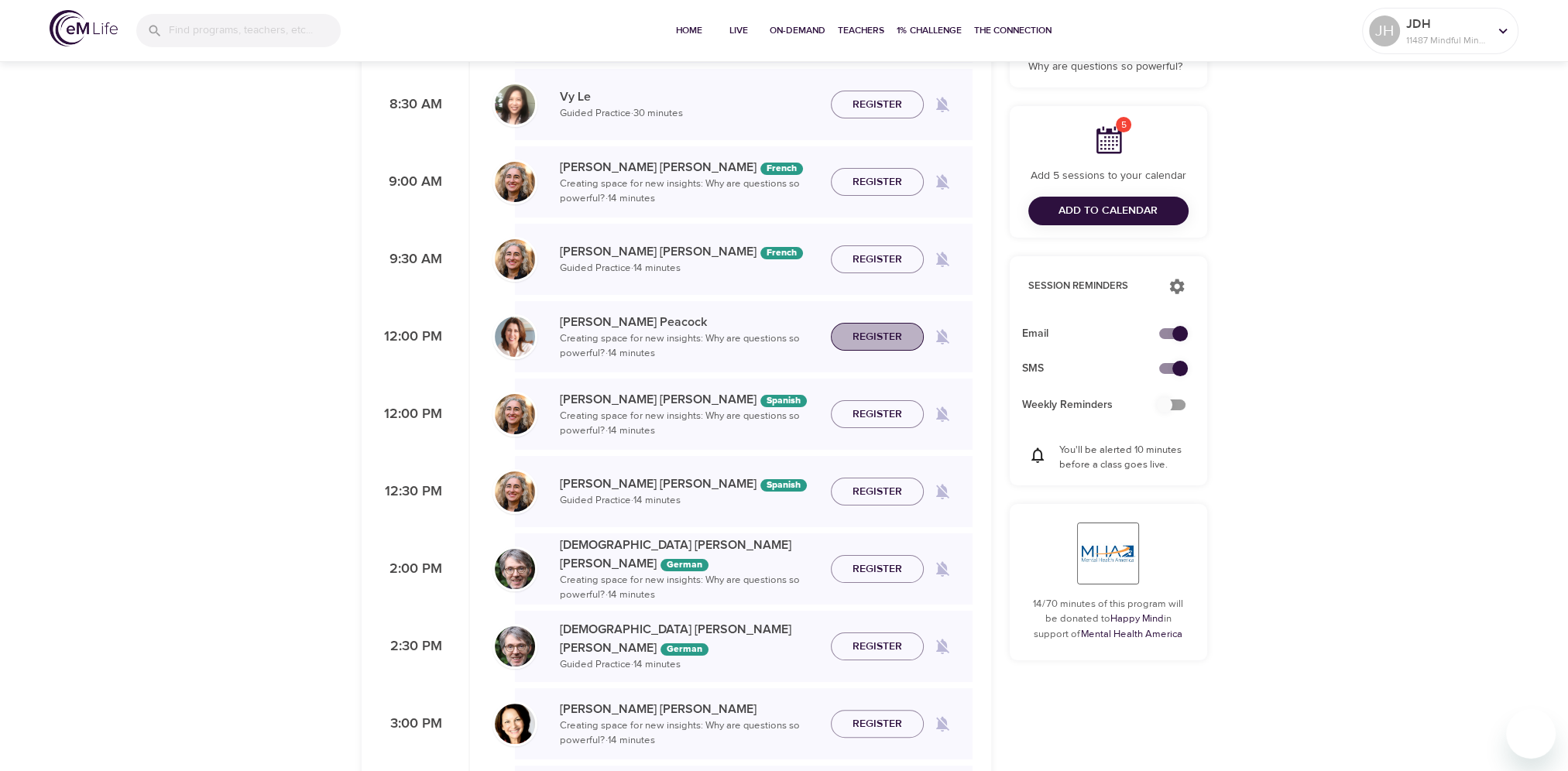
click at [874, 339] on span "Register" at bounding box center [877, 337] width 50 height 19
click at [1117, 205] on span "Add to Calendar" at bounding box center [1108, 211] width 99 height 19
